Goal: Check status: Verify the current state of an ongoing process or item

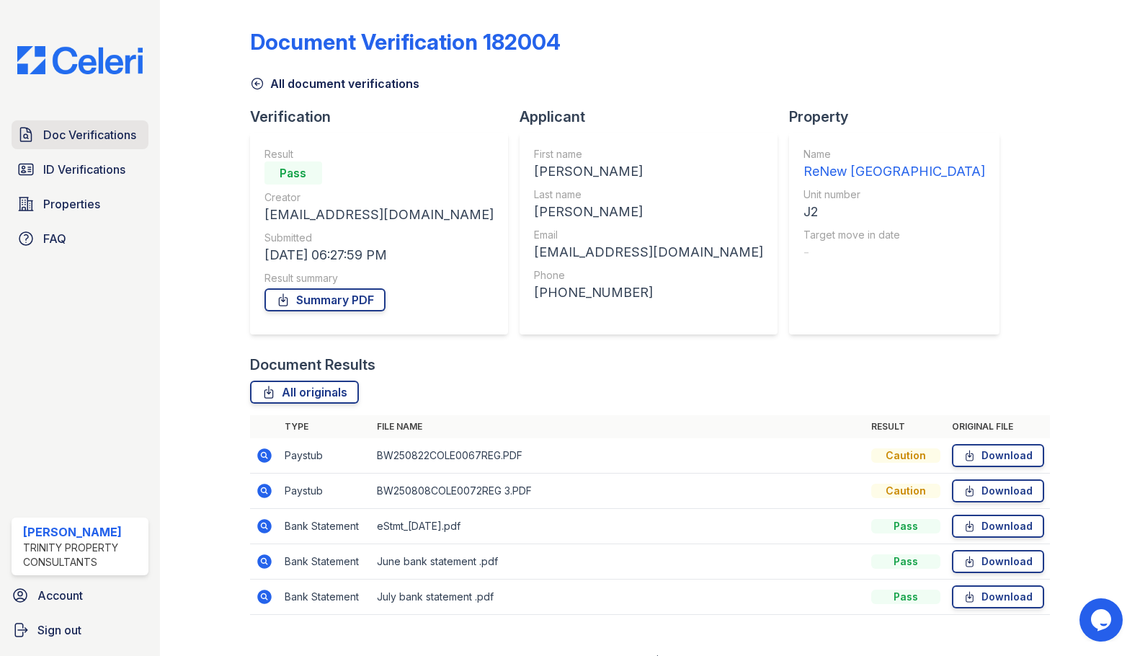
click at [82, 143] on span "Doc Verifications" at bounding box center [89, 134] width 93 height 17
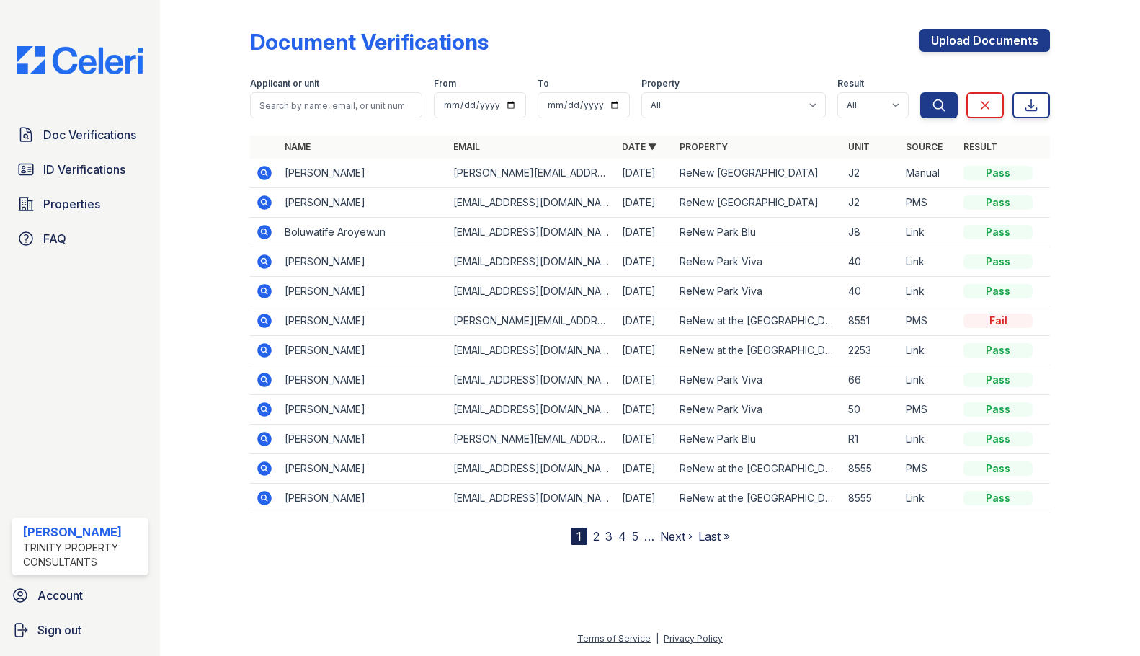
click at [77, 159] on link "ID Verifications" at bounding box center [80, 169] width 137 height 29
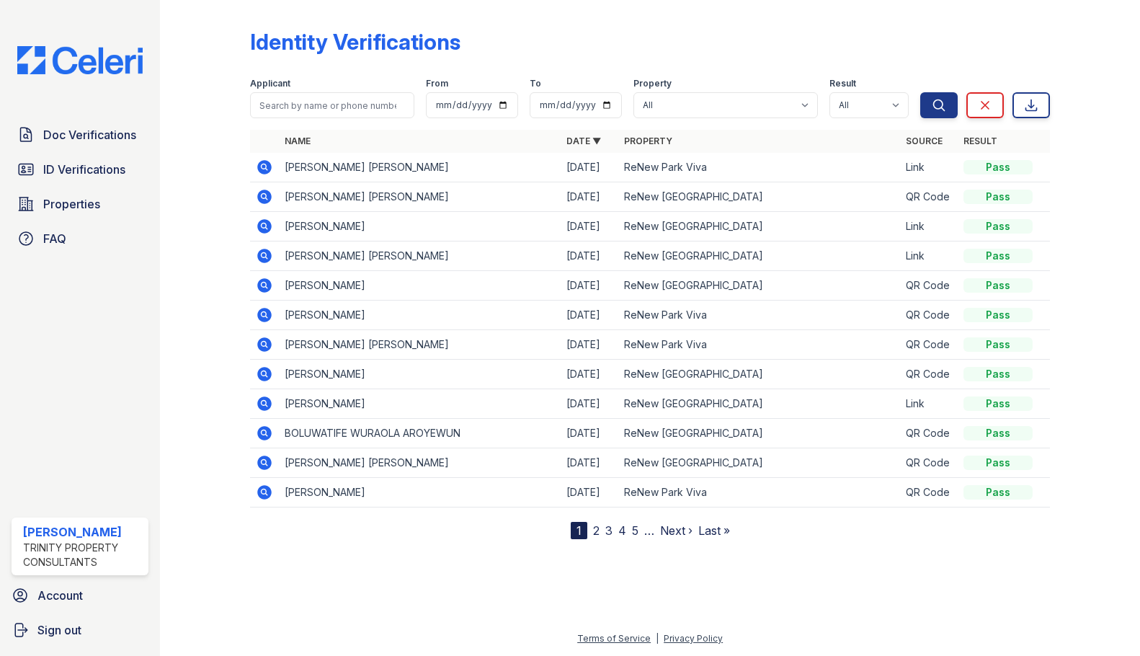
click at [259, 164] on icon at bounding box center [264, 167] width 14 height 14
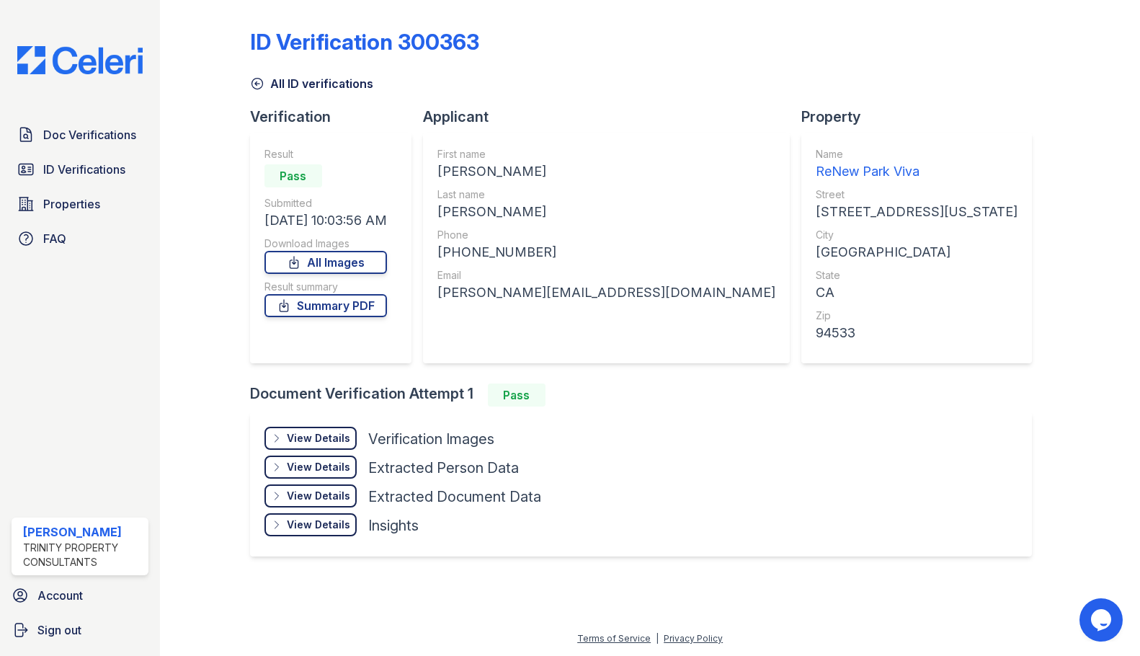
click at [1, 79] on div "Doc Verifications ID Verifications Properties FAQ Elijahly Betriolo Trinity Pro…" at bounding box center [80, 328] width 160 height 656
click at [94, 169] on span "ID Verifications" at bounding box center [84, 169] width 82 height 17
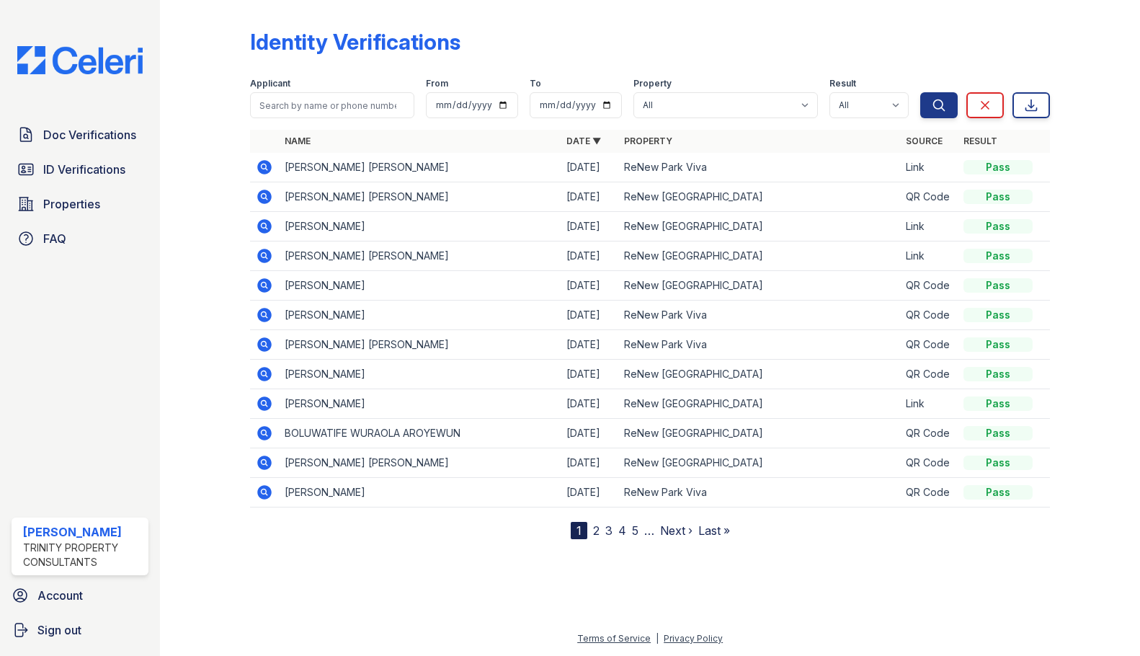
click at [262, 163] on icon at bounding box center [264, 167] width 14 height 14
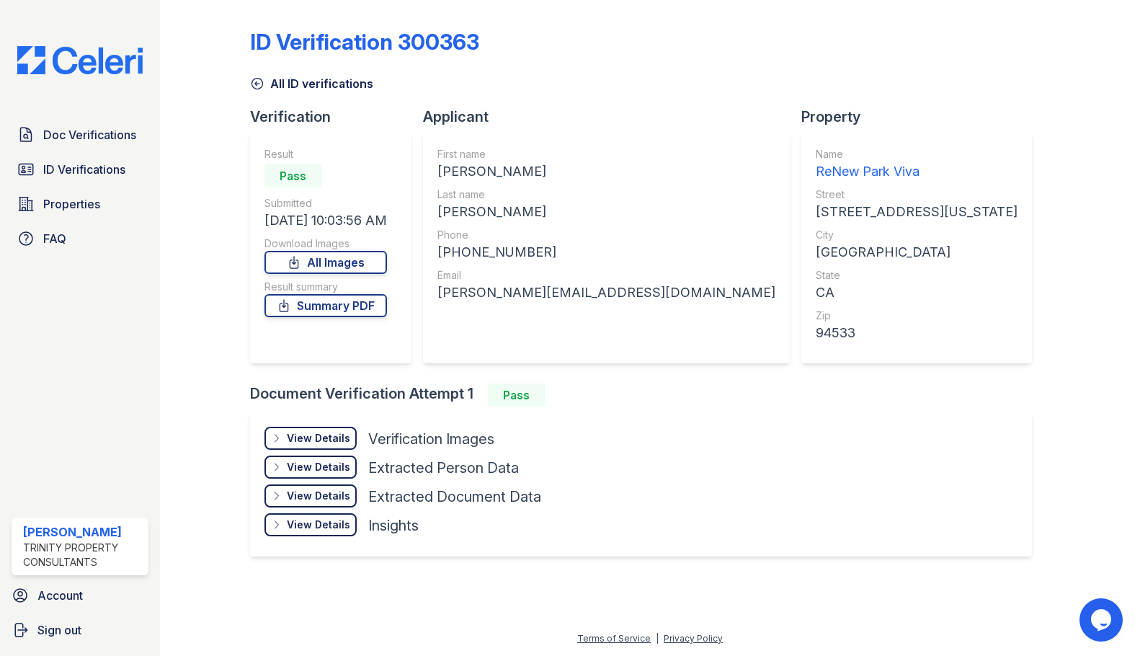
click at [90, 150] on div "Doc Verifications ID Verifications Properties FAQ" at bounding box center [80, 186] width 148 height 133
click at [82, 156] on link "ID Verifications" at bounding box center [80, 169] width 137 height 29
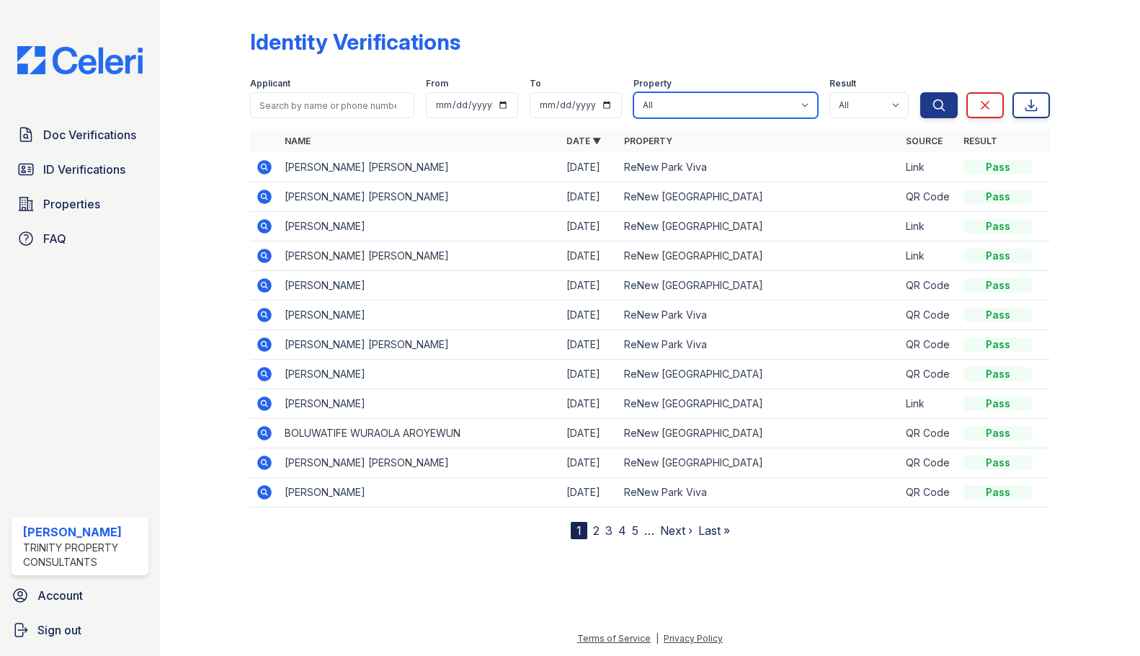
click at [686, 106] on select "All ReNew Aster ReNew at the [GEOGRAPHIC_DATA] [GEOGRAPHIC_DATA] Blu [GEOGRAPHI…" at bounding box center [725, 105] width 184 height 26
select select "33"
click at [636, 92] on select "All ReNew Aster ReNew at the [GEOGRAPHIC_DATA] [GEOGRAPHIC_DATA] Blu [GEOGRAPHI…" at bounding box center [725, 105] width 184 height 26
click at [950, 92] on button "Search" at bounding box center [938, 105] width 37 height 26
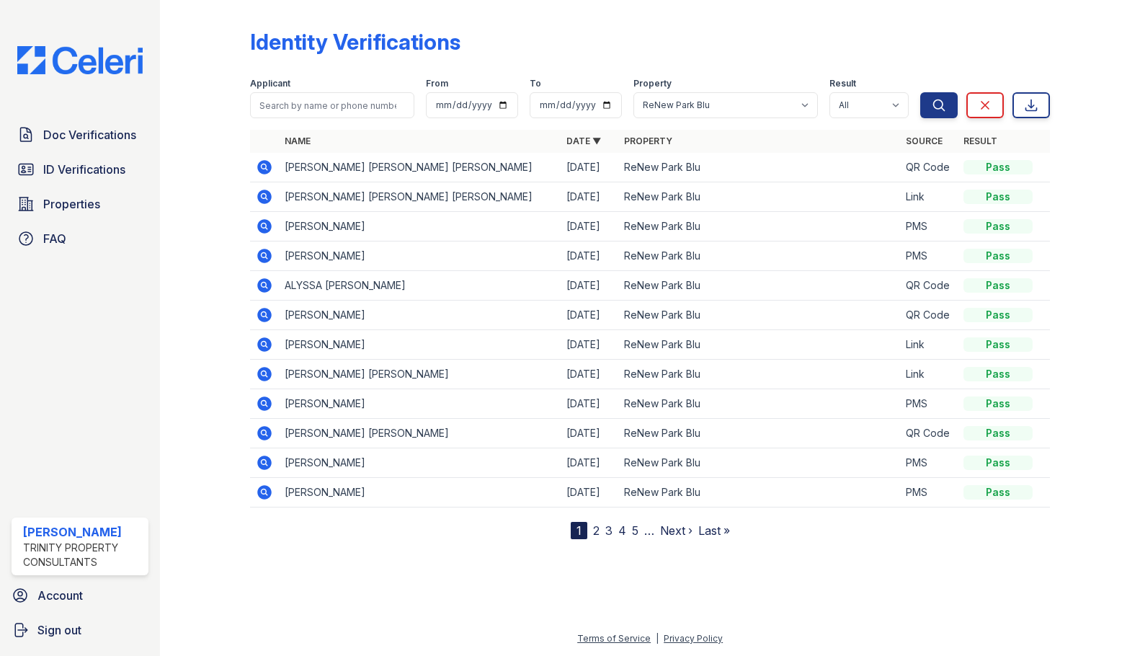
drag, startPoint x: 264, startPoint y: 225, endPoint x: 269, endPoint y: 118, distance: 106.8
click at [264, 225] on icon at bounding box center [264, 225] width 4 height 4
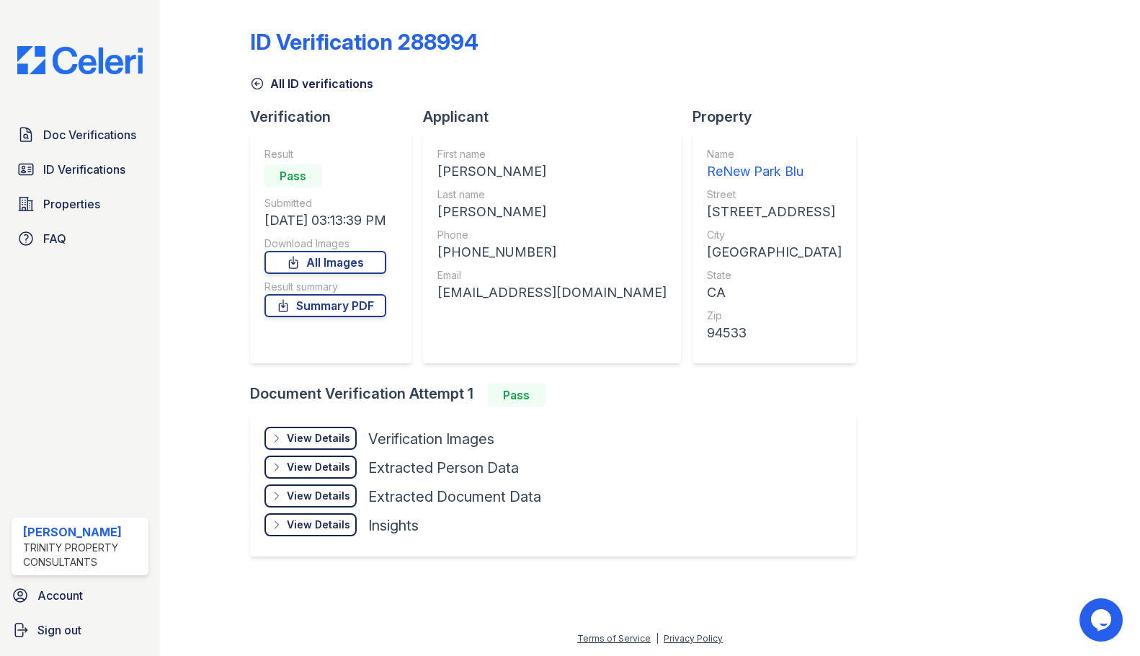
click at [290, 452] on div "View Details Details Hide Details Details Verification Images" at bounding box center [402, 441] width 277 height 29
click at [295, 441] on div "View Details" at bounding box center [318, 438] width 63 height 14
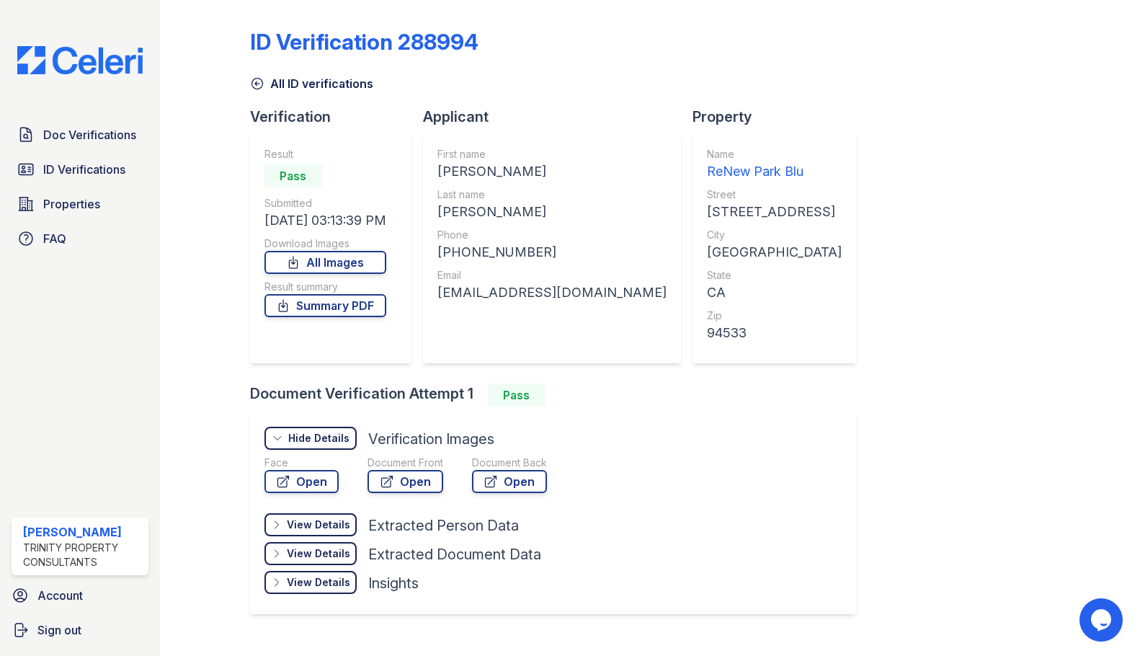
click at [300, 495] on div "Face Open" at bounding box center [301, 476] width 74 height 43
click at [311, 483] on link "Open" at bounding box center [301, 481] width 74 height 23
click at [422, 475] on link "Open" at bounding box center [405, 481] width 76 height 23
